Goal: Task Accomplishment & Management: Manage account settings

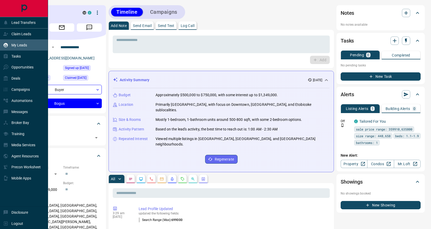
click at [7, 48] on div "My Leads" at bounding box center [15, 45] width 24 height 9
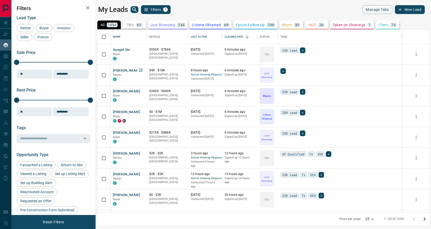
scroll to position [183, 333]
click at [129, 69] on button "[PERSON_NAME]" at bounding box center [126, 70] width 27 height 5
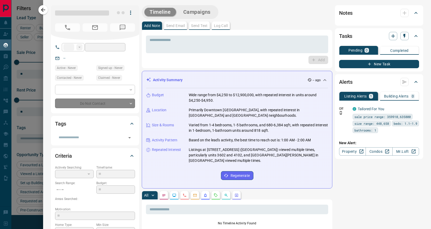
type input "**"
type input "**********"
type input "*"
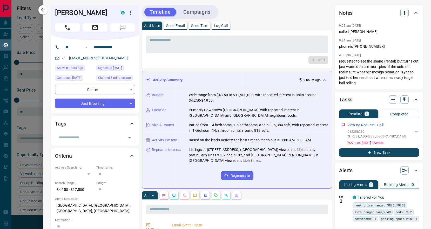
click at [324, 82] on icon at bounding box center [324, 80] width 6 height 6
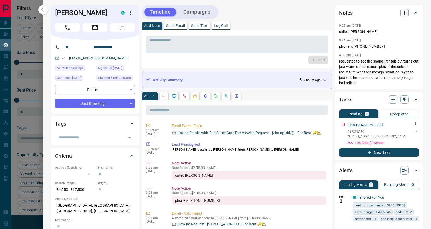
click at [415, 130] on icon at bounding box center [415, 131] width 5 height 5
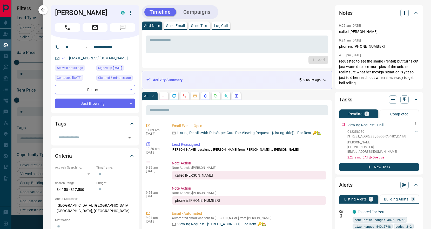
click at [379, 145] on p "[PHONE_NUMBER]" at bounding box center [383, 147] width 72 height 5
drag, startPoint x: 377, startPoint y: 147, endPoint x: 346, endPoint y: 148, distance: 31.2
click at [346, 148] on div "Viewing Request - Call C12358930 [STREET_ADDRESS][GEOGRAPHIC_DATA][PERSON_NAME]…" at bounding box center [379, 139] width 80 height 39
copy p "[PHONE_NUMBER]"
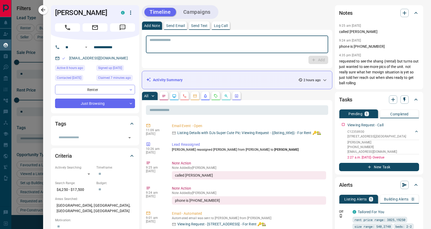
click at [185, 45] on textarea at bounding box center [236, 44] width 175 height 13
paste textarea "**********"
type textarea "**********"
click at [313, 63] on button "Add" at bounding box center [318, 60] width 20 height 8
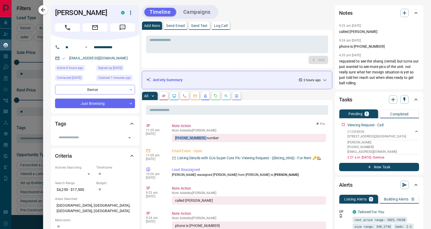
drag, startPoint x: 200, startPoint y: 138, endPoint x: 173, endPoint y: 139, distance: 27.2
click at [173, 139] on div "[PHONE_NUMBER] number" at bounding box center [249, 138] width 154 height 8
copy div "[PHONE_NUMBER]"
click at [167, 39] on textarea at bounding box center [236, 44] width 175 height 13
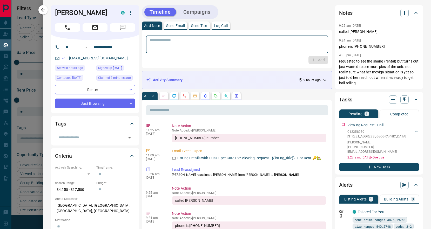
click at [215, 96] on icon "Requests" at bounding box center [215, 95] width 3 height 3
